Goal: Task Accomplishment & Management: Use online tool/utility

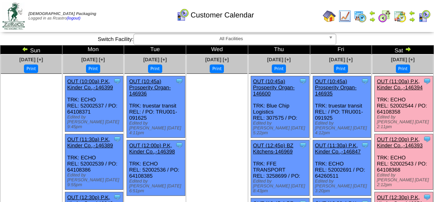
scroll to position [243, 0]
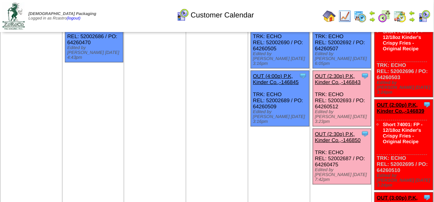
click at [347, 73] on link "OUT (2:30p) P.K, Kinder Co.,-146843" at bounding box center [338, 79] width 46 height 12
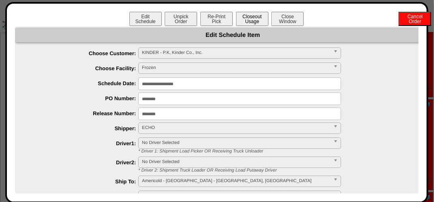
click at [243, 15] on button "Closeout Usage" at bounding box center [252, 19] width 32 height 14
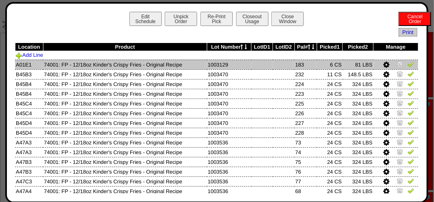
click at [407, 65] on img at bounding box center [410, 64] width 6 height 6
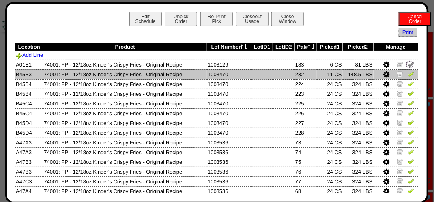
click at [407, 73] on img at bounding box center [410, 74] width 6 height 6
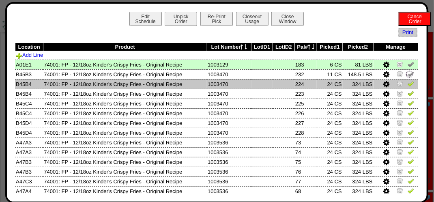
click at [407, 85] on img at bounding box center [410, 83] width 6 height 6
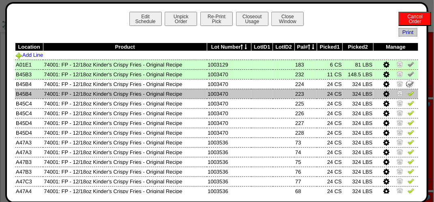
click at [407, 97] on link at bounding box center [410, 95] width 6 height 6
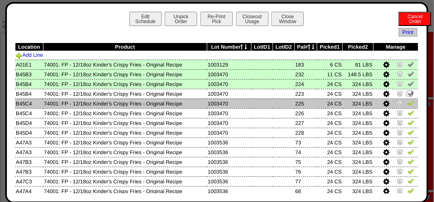
click at [407, 101] on img at bounding box center [410, 103] width 6 height 6
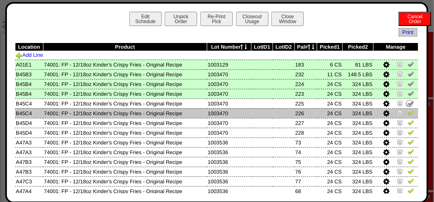
click at [407, 114] on img at bounding box center [410, 112] width 6 height 6
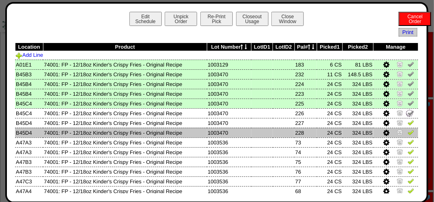
drag, startPoint x: 404, startPoint y: 132, endPoint x: 404, endPoint y: 137, distance: 5.3
click at [407, 133] on img at bounding box center [410, 132] width 6 height 6
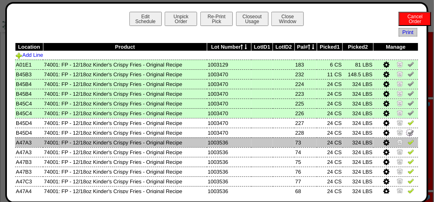
click at [407, 139] on img at bounding box center [410, 142] width 6 height 6
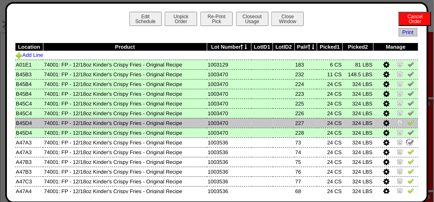
click at [407, 122] on img at bounding box center [410, 122] width 6 height 6
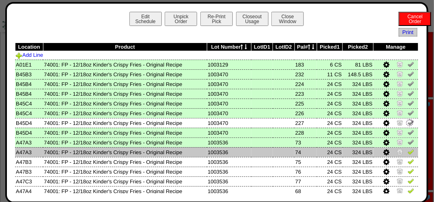
click at [407, 153] on img at bounding box center [410, 151] width 6 height 6
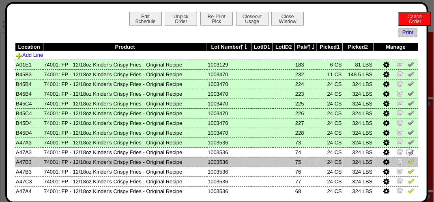
click at [407, 161] on img at bounding box center [410, 161] width 6 height 6
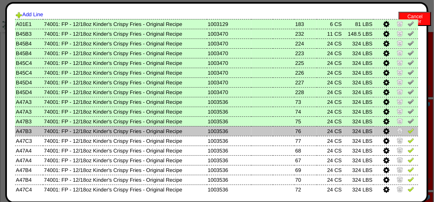
click at [407, 132] on img at bounding box center [410, 130] width 6 height 6
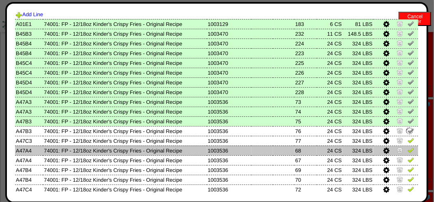
click at [407, 147] on img at bounding box center [410, 150] width 6 height 6
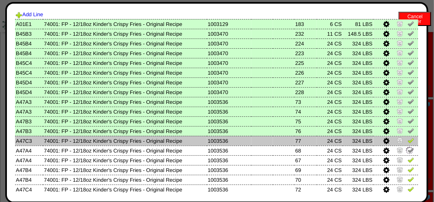
click at [407, 143] on img at bounding box center [410, 140] width 6 height 6
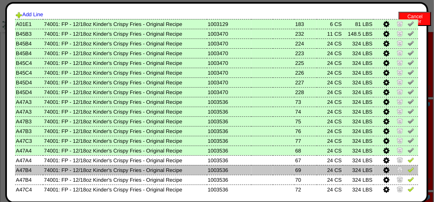
click at [407, 172] on img at bounding box center [410, 169] width 6 height 6
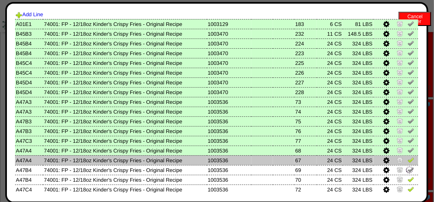
click at [409, 160] on td at bounding box center [395, 160] width 45 height 10
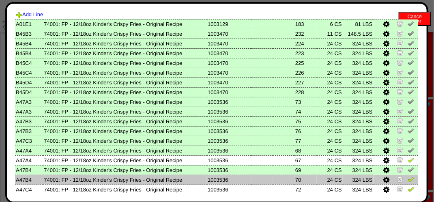
click at [407, 179] on img at bounding box center [410, 179] width 6 height 6
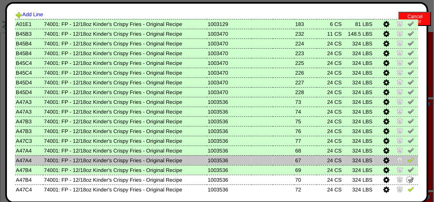
click at [407, 160] on img at bounding box center [410, 159] width 6 height 6
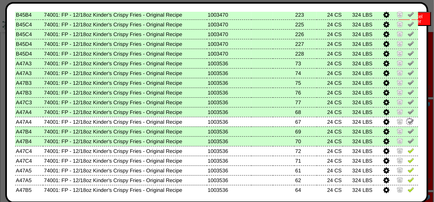
scroll to position [122, 0]
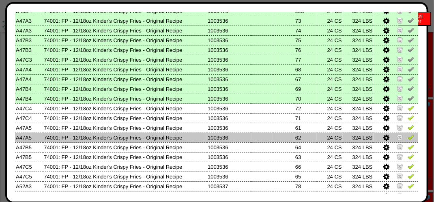
click at [405, 142] on td at bounding box center [395, 138] width 45 height 10
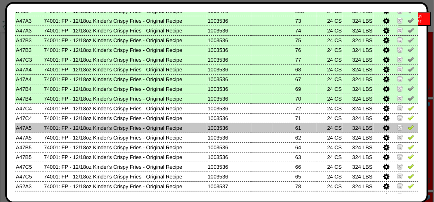
click at [407, 132] on td at bounding box center [395, 128] width 45 height 10
click at [407, 128] on img at bounding box center [410, 127] width 6 height 6
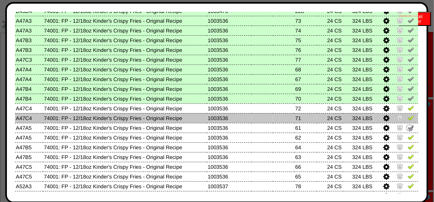
click at [406, 122] on td at bounding box center [395, 118] width 45 height 10
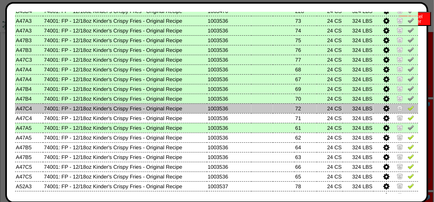
click at [407, 105] on img at bounding box center [410, 108] width 6 height 6
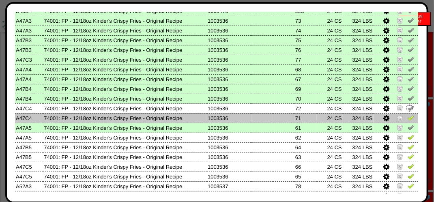
click at [407, 121] on img at bounding box center [410, 117] width 6 height 6
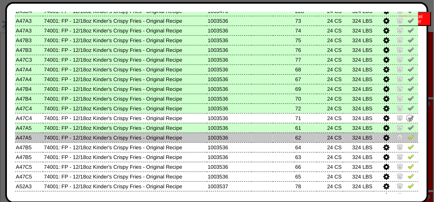
click at [407, 139] on img at bounding box center [410, 137] width 6 height 6
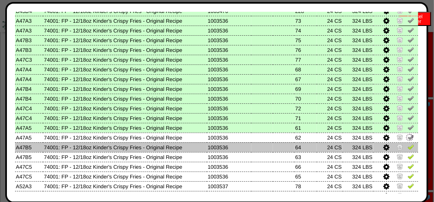
click at [407, 150] on img at bounding box center [410, 146] width 6 height 6
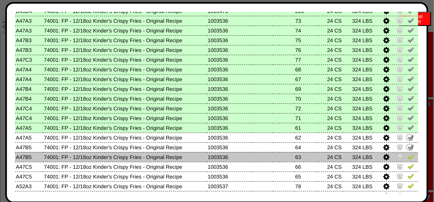
click at [407, 160] on img at bounding box center [410, 156] width 6 height 6
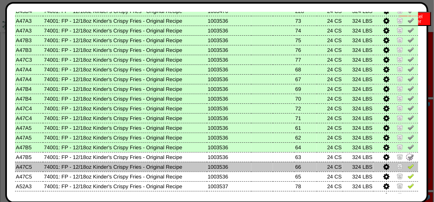
click at [407, 168] on img at bounding box center [410, 166] width 6 height 6
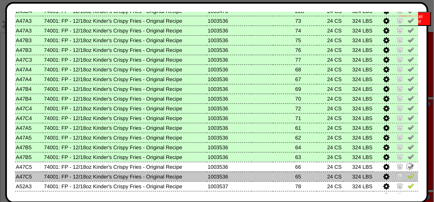
click at [407, 176] on img at bounding box center [410, 176] width 6 height 6
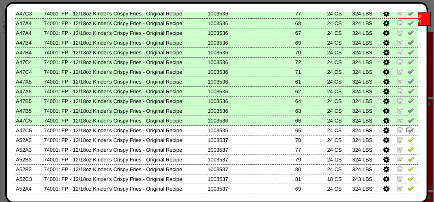
scroll to position [203, 0]
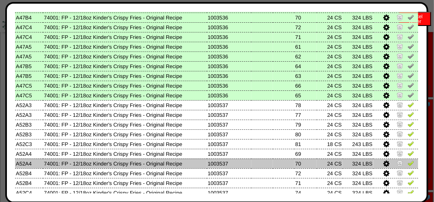
click at [409, 165] on td at bounding box center [395, 163] width 45 height 10
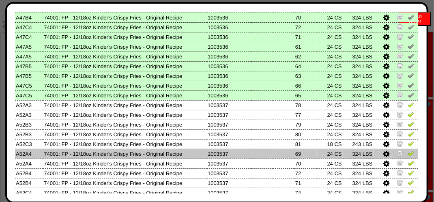
drag, startPoint x: 406, startPoint y: 156, endPoint x: 407, endPoint y: 151, distance: 5.3
click at [407, 156] on img at bounding box center [410, 153] width 6 height 6
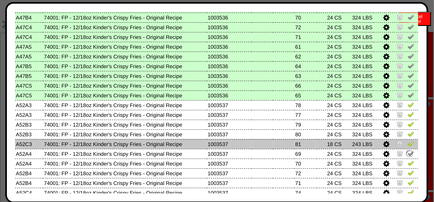
click at [407, 145] on img at bounding box center [410, 143] width 6 height 6
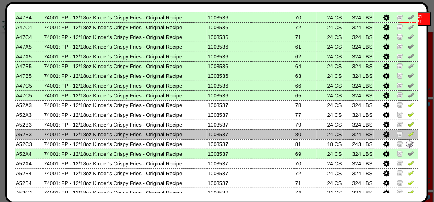
click at [407, 137] on img at bounding box center [410, 134] width 6 height 6
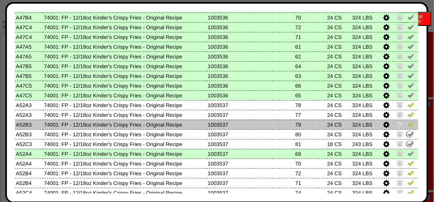
click at [407, 121] on img at bounding box center [410, 124] width 6 height 6
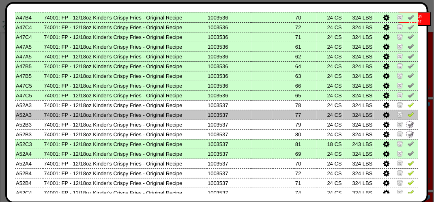
click at [407, 116] on img at bounding box center [410, 114] width 6 height 6
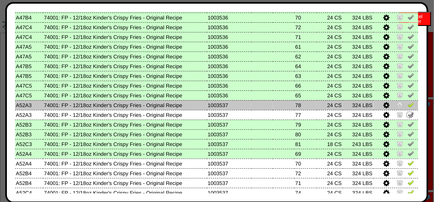
click at [407, 109] on link at bounding box center [410, 106] width 6 height 6
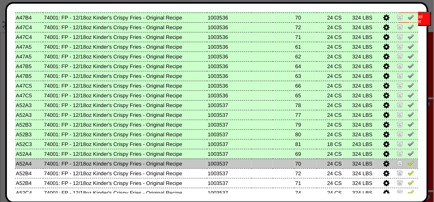
click at [406, 168] on td at bounding box center [395, 163] width 45 height 10
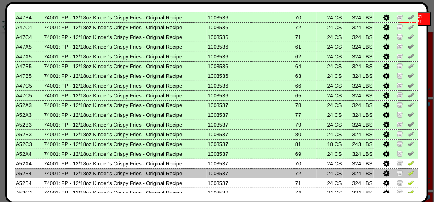
click at [407, 171] on img at bounding box center [410, 172] width 6 height 6
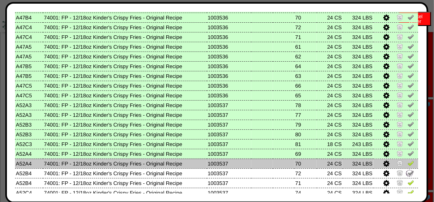
click at [408, 163] on img at bounding box center [410, 163] width 6 height 6
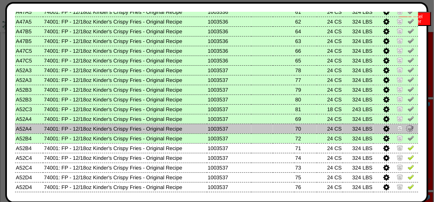
scroll to position [284, 0]
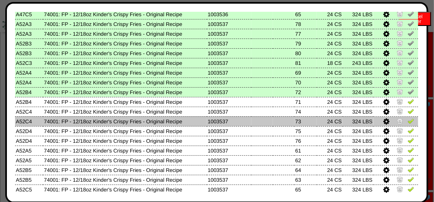
click at [407, 119] on img at bounding box center [410, 121] width 6 height 6
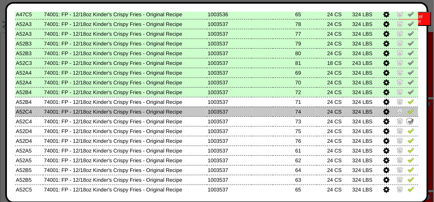
click at [408, 112] on img at bounding box center [410, 111] width 6 height 6
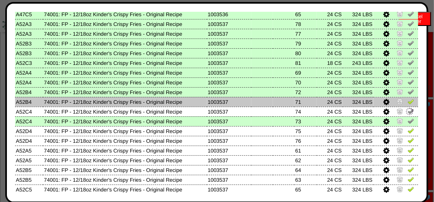
click at [407, 101] on img at bounding box center [410, 101] width 6 height 6
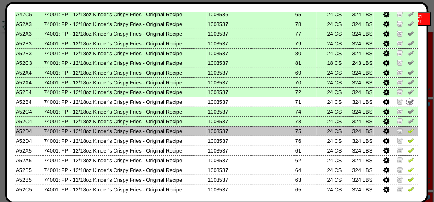
click at [407, 134] on img at bounding box center [410, 130] width 6 height 6
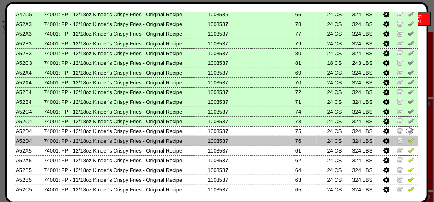
click at [407, 139] on img at bounding box center [410, 140] width 6 height 6
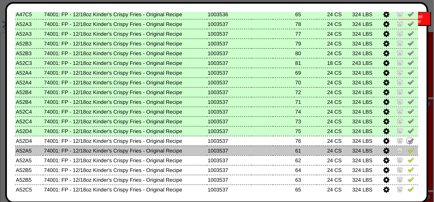
click at [408, 155] on td at bounding box center [395, 151] width 45 height 10
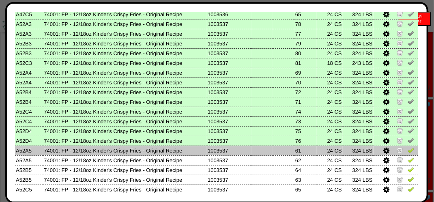
click at [407, 151] on img at bounding box center [410, 150] width 6 height 6
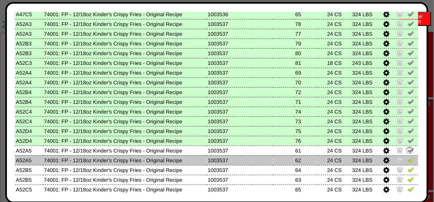
click at [407, 157] on img at bounding box center [410, 159] width 6 height 6
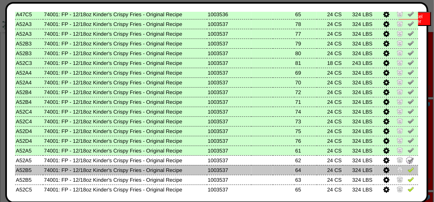
click at [407, 168] on img at bounding box center [410, 169] width 6 height 6
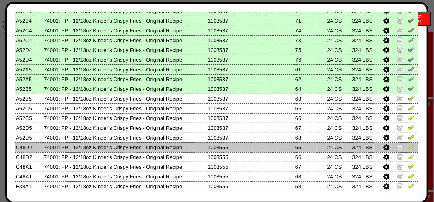
click at [407, 148] on img at bounding box center [410, 146] width 6 height 6
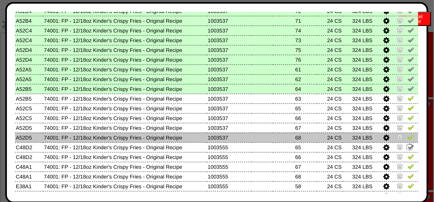
click at [407, 140] on img at bounding box center [410, 137] width 6 height 6
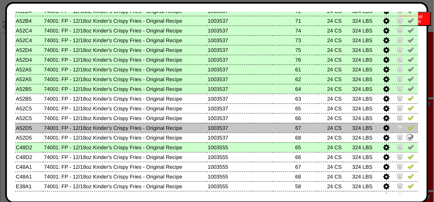
click at [407, 131] on img at bounding box center [410, 127] width 6 height 6
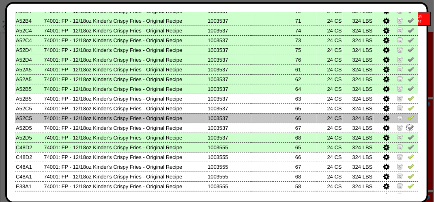
click at [407, 119] on img at bounding box center [410, 117] width 6 height 6
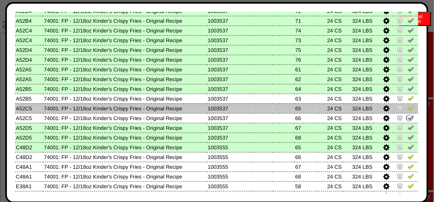
click at [407, 111] on img at bounding box center [410, 108] width 6 height 6
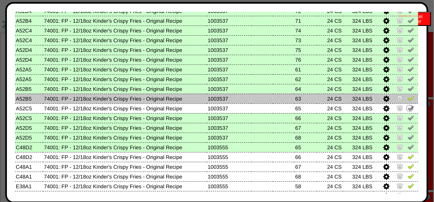
click at [401, 96] on td at bounding box center [395, 99] width 45 height 10
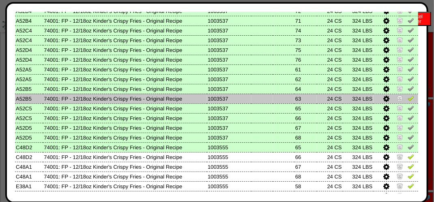
click at [407, 98] on img at bounding box center [410, 98] width 6 height 6
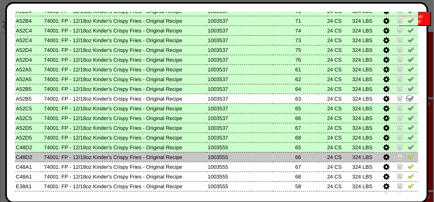
click at [407, 157] on img at bounding box center [410, 156] width 6 height 6
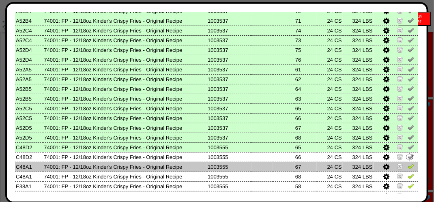
click at [407, 166] on img at bounding box center [410, 166] width 6 height 6
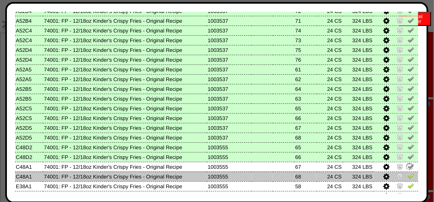
click at [407, 176] on img at bounding box center [410, 176] width 6 height 6
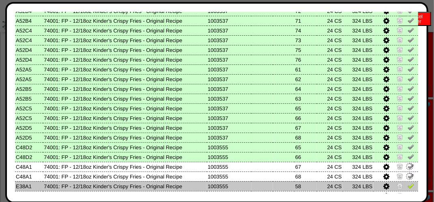
click at [407, 186] on img at bounding box center [410, 185] width 6 height 6
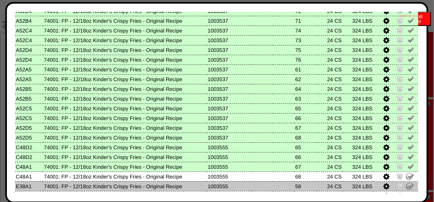
scroll to position [486, 0]
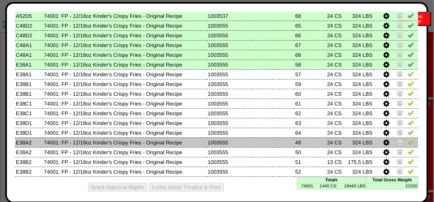
click at [407, 143] on img at bounding box center [410, 142] width 6 height 6
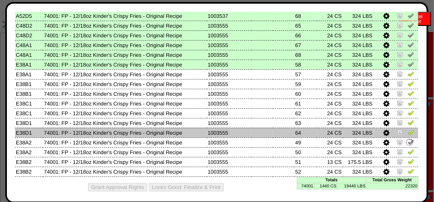
click at [407, 132] on img at bounding box center [410, 132] width 6 height 6
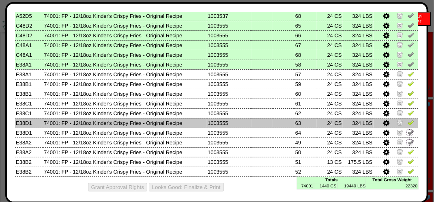
click at [407, 124] on img at bounding box center [410, 122] width 6 height 6
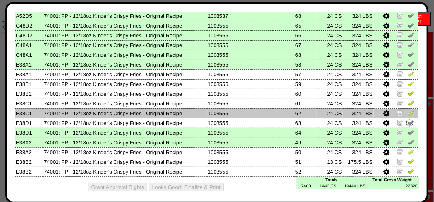
click at [407, 115] on img at bounding box center [410, 112] width 6 height 6
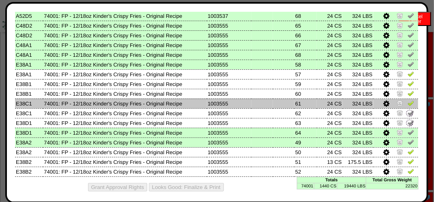
click at [407, 101] on img at bounding box center [410, 103] width 6 height 6
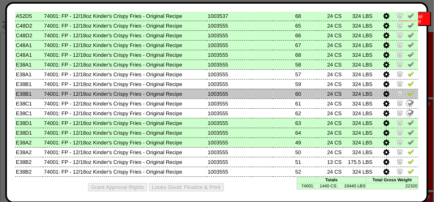
click at [408, 91] on img at bounding box center [410, 93] width 6 height 6
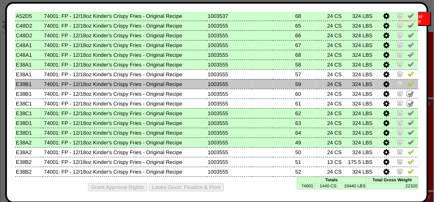
click at [408, 87] on img at bounding box center [410, 83] width 6 height 6
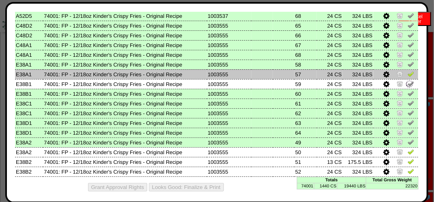
click at [407, 71] on img at bounding box center [410, 74] width 6 height 6
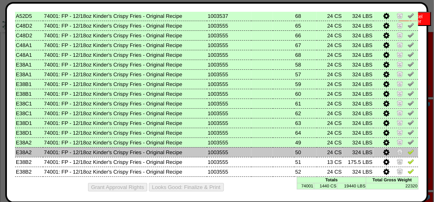
click at [407, 153] on img at bounding box center [410, 151] width 6 height 6
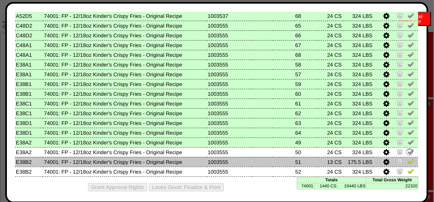
click at [407, 160] on img at bounding box center [410, 161] width 6 height 6
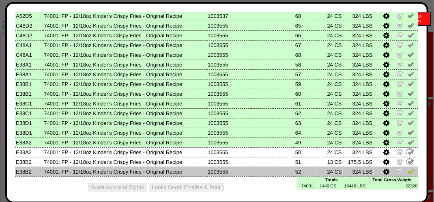
click at [407, 171] on img at bounding box center [410, 171] width 6 height 6
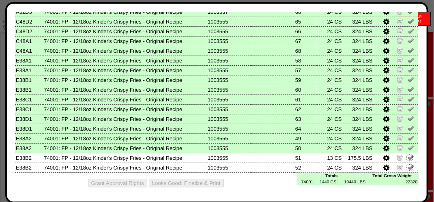
scroll to position [492, 0]
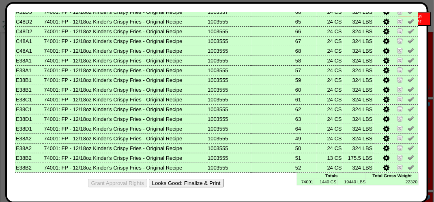
click at [208, 182] on button "Looks Good: Finalize & Print" at bounding box center [186, 183] width 75 height 9
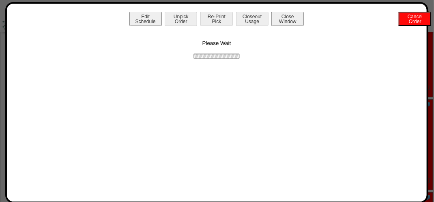
scroll to position [0, 0]
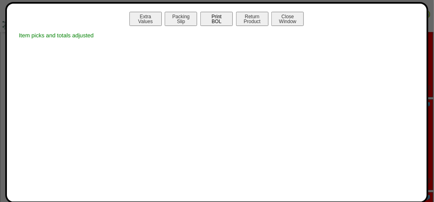
click at [212, 19] on button "Print BOL" at bounding box center [216, 19] width 32 height 14
